Goal: Information Seeking & Learning: Learn about a topic

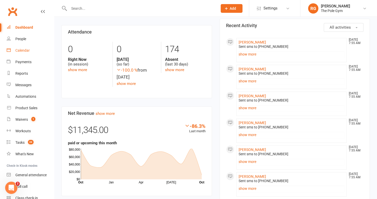
click at [31, 50] on link "Calendar" at bounding box center [30, 51] width 47 height 12
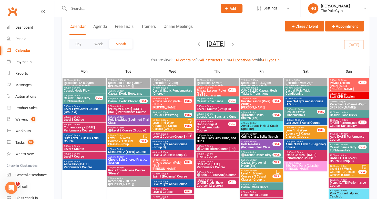
scroll to position [38, 0]
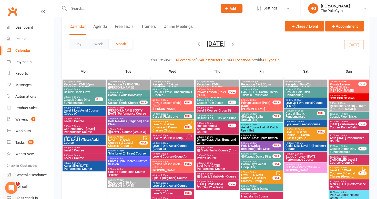
click at [309, 133] on span "Level 1 : 6 Week Course + 3 Casual Classes (Group ..." at bounding box center [301, 135] width 32 height 9
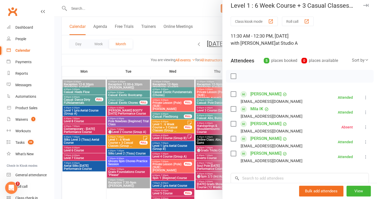
scroll to position [0, 0]
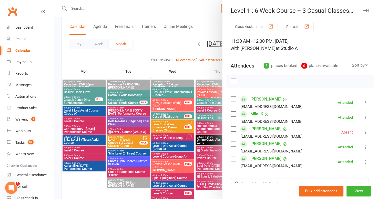
click at [363, 11] on icon "button" at bounding box center [365, 10] width 5 height 3
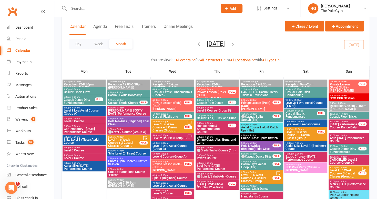
click at [347, 172] on span "Level 1 : 6 Week Course + 3 Casual Classes (Group ..." at bounding box center [344, 173] width 29 height 9
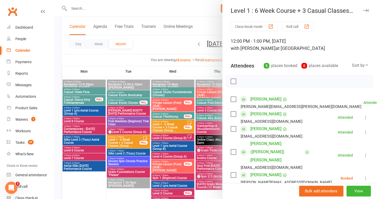
click at [363, 7] on button "button" at bounding box center [366, 10] width 6 height 6
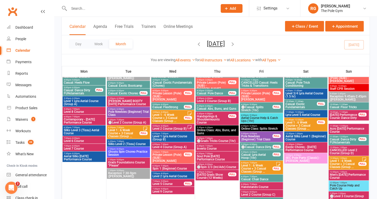
scroll to position [43, 0]
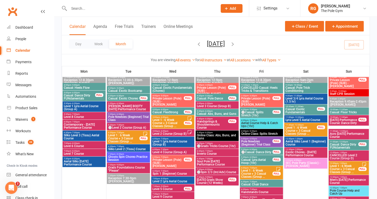
click at [302, 124] on span "- 12:30pm" at bounding box center [299, 125] width 10 height 2
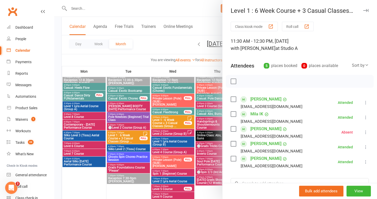
click at [363, 10] on icon "button" at bounding box center [365, 10] width 5 height 3
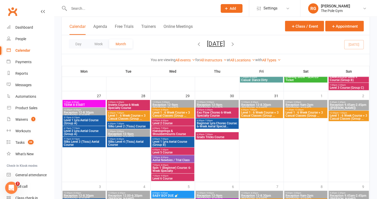
scroll to position [625, 0]
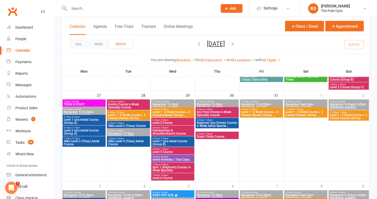
click at [129, 114] on span "Level 1 : 6 Week Course + 3 Casual Classes (Group ..." at bounding box center [128, 117] width 41 height 6
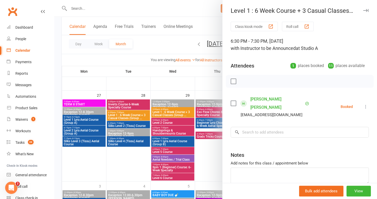
click at [160, 110] on div at bounding box center [215, 99] width 323 height 199
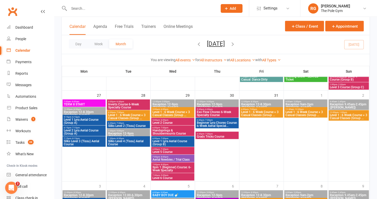
click at [162, 112] on span "Level 1 : 6 Week Course + 3 Casual Classes (Group ..." at bounding box center [172, 114] width 41 height 6
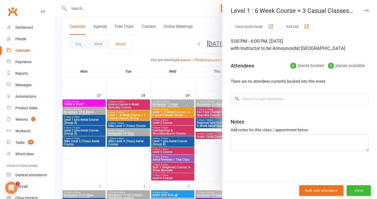
click at [152, 40] on div at bounding box center [215, 99] width 323 height 199
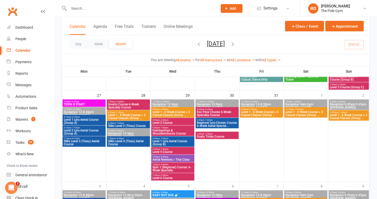
click at [264, 112] on span "Level 1 : 6 Week Course + 3 Casual Classes (Group ..." at bounding box center [261, 114] width 41 height 6
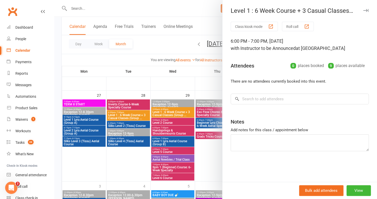
click at [363, 9] on icon "button" at bounding box center [365, 10] width 5 height 3
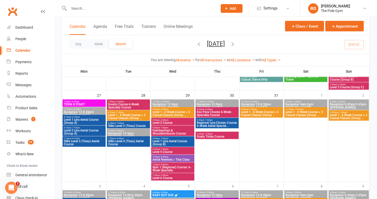
click at [340, 116] on span "Level 1 : 6 Week Course + 3 Casual Classes (Group ..." at bounding box center [349, 117] width 38 height 6
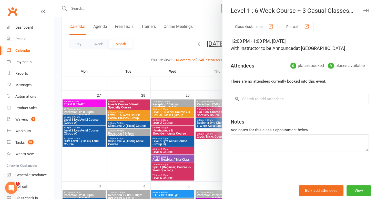
click at [363, 12] on button "button" at bounding box center [366, 10] width 6 height 6
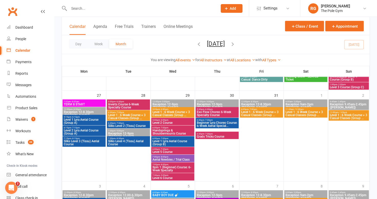
click at [291, 115] on span "Level 1 : 6 Week Course + 3 Casual Classes (Group ..." at bounding box center [305, 114] width 41 height 6
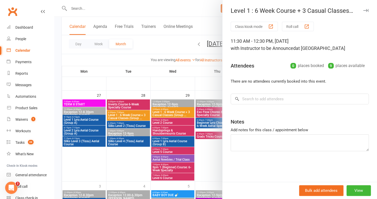
click at [363, 9] on icon "button" at bounding box center [365, 10] width 5 height 3
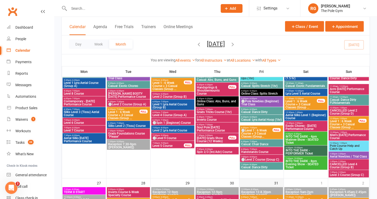
scroll to position [538, 0]
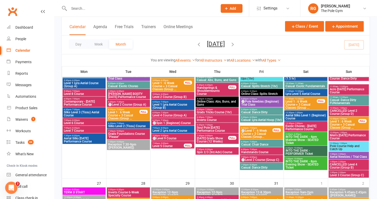
click at [342, 171] on span "- 2:30pm" at bounding box center [341, 172] width 8 height 2
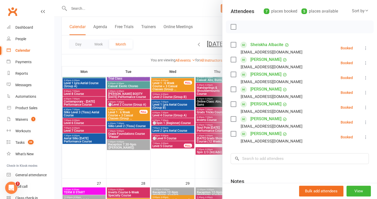
scroll to position [0, 0]
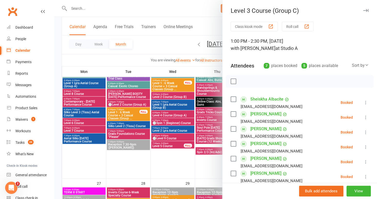
click at [363, 12] on icon "button" at bounding box center [365, 10] width 5 height 3
